Goal: Check status

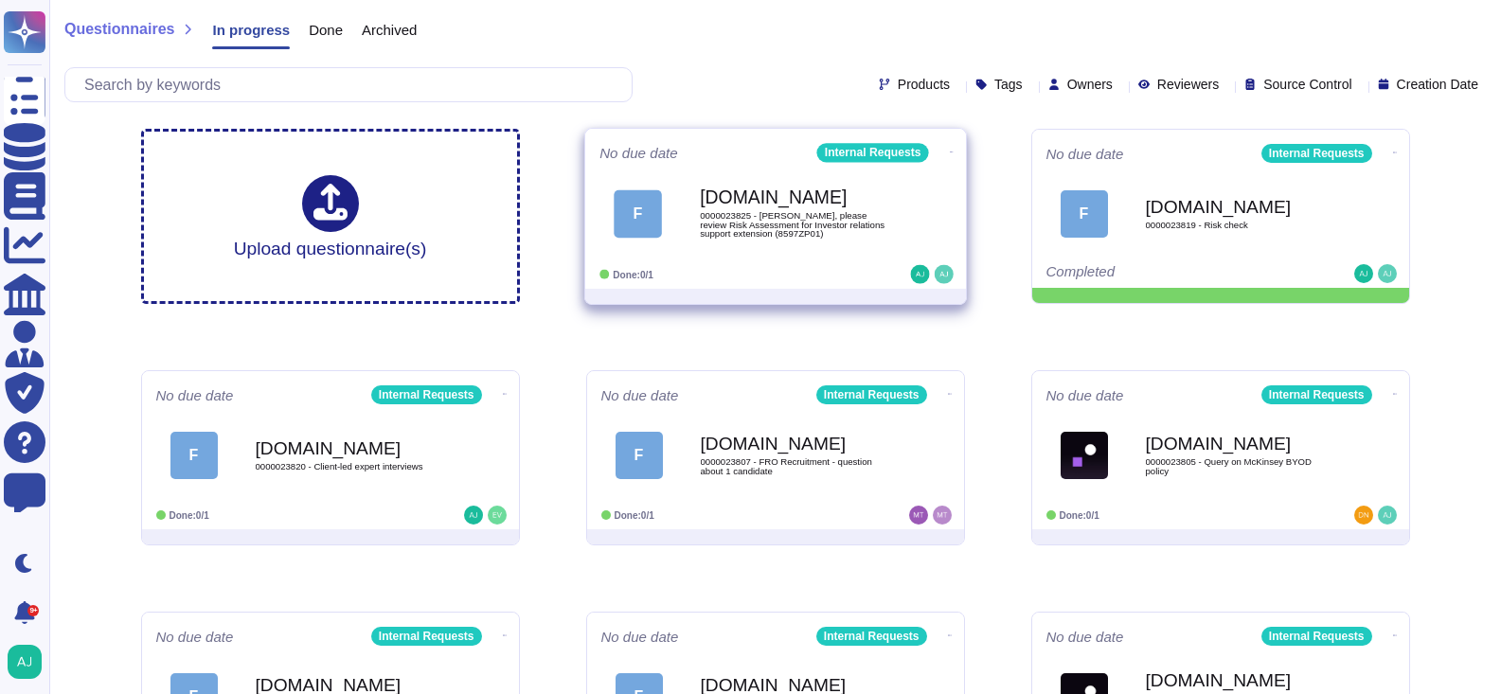
click at [799, 256] on div "F [DOMAIN_NAME] 0000023825 - [PERSON_NAME], please review Risk Assessment for I…" at bounding box center [775, 214] width 352 height 96
